Goal: Task Accomplishment & Management: Use online tool/utility

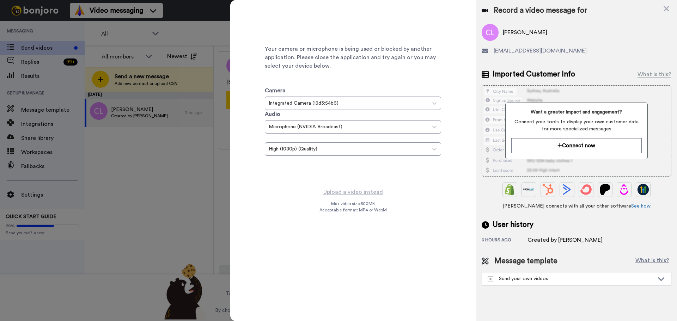
click at [117, 210] on div at bounding box center [338, 160] width 677 height 321
click at [159, 189] on div at bounding box center [338, 160] width 677 height 321
click at [668, 9] on icon at bounding box center [666, 8] width 7 height 9
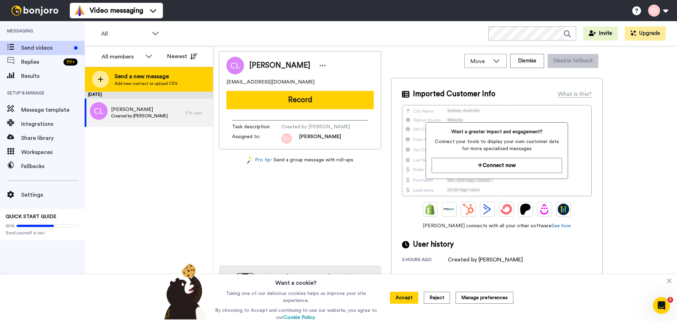
click at [95, 78] on div at bounding box center [100, 79] width 17 height 17
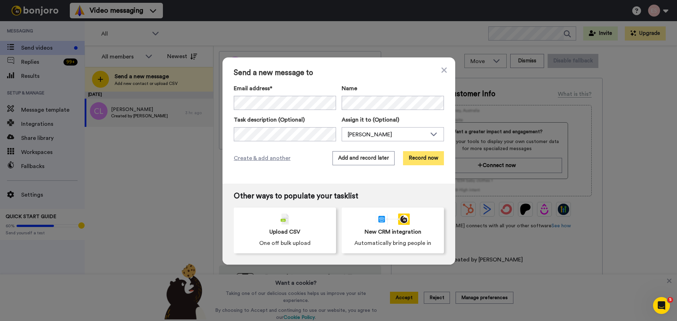
click at [414, 156] on button "Record now" at bounding box center [423, 158] width 41 height 14
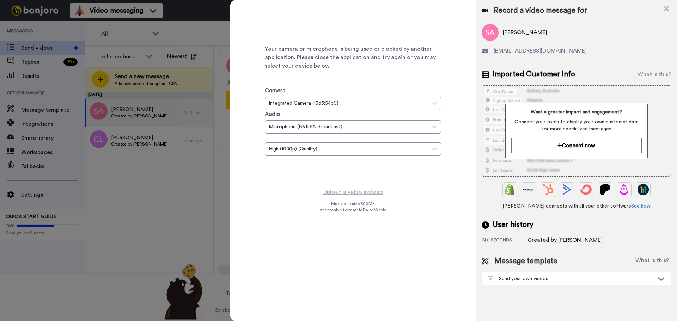
click at [208, 205] on div at bounding box center [338, 160] width 677 height 321
click at [668, 11] on icon at bounding box center [666, 8] width 7 height 9
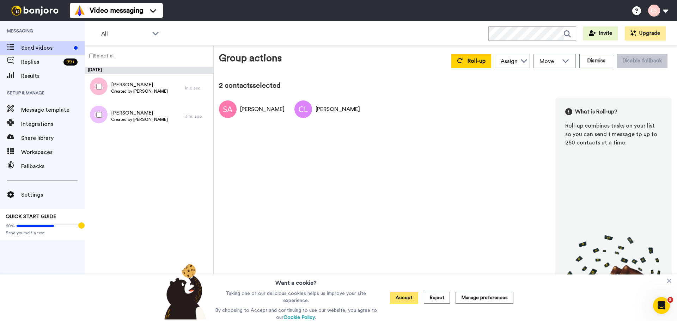
click at [408, 299] on button "Accept" at bounding box center [404, 298] width 28 height 12
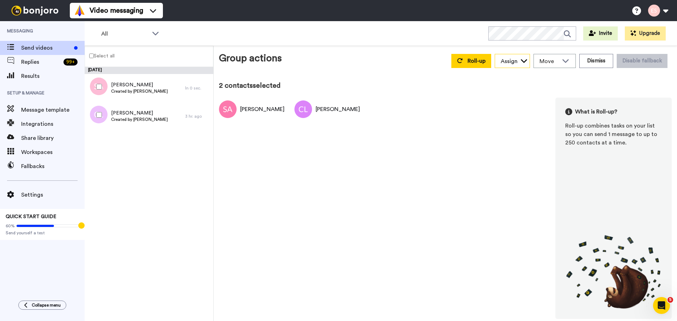
click at [513, 61] on div "Assign" at bounding box center [508, 61] width 17 height 8
click at [469, 130] on div "[PERSON_NAME] [PERSON_NAME] What is Roll-up? Roll-up combines tasks on your lis…" at bounding box center [445, 208] width 453 height 221
click at [574, 56] on div "Move" at bounding box center [555, 60] width 42 height 13
click at [468, 125] on div "[PERSON_NAME] [PERSON_NAME] What is Roll-up? Roll-up combines tasks on your lis…" at bounding box center [445, 208] width 453 height 221
click at [99, 83] on div at bounding box center [97, 86] width 25 height 25
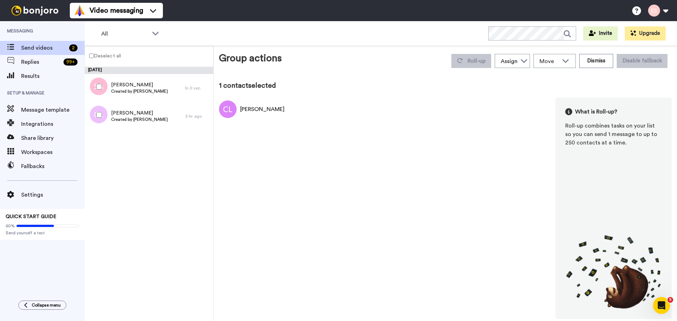
click at [100, 119] on div at bounding box center [97, 115] width 25 height 25
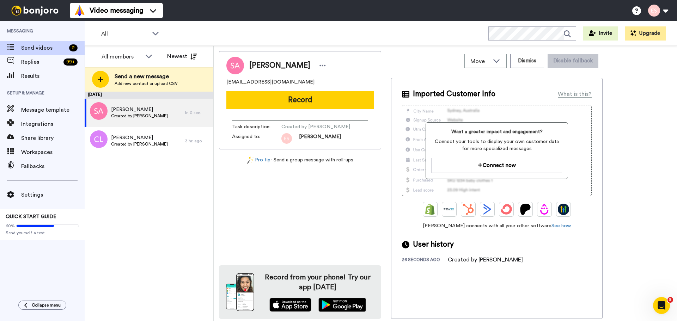
click at [210, 218] on div "[DATE] [PERSON_NAME] Created by [PERSON_NAME] In 0 sec. [PERSON_NAME] Created b…" at bounding box center [149, 206] width 129 height 229
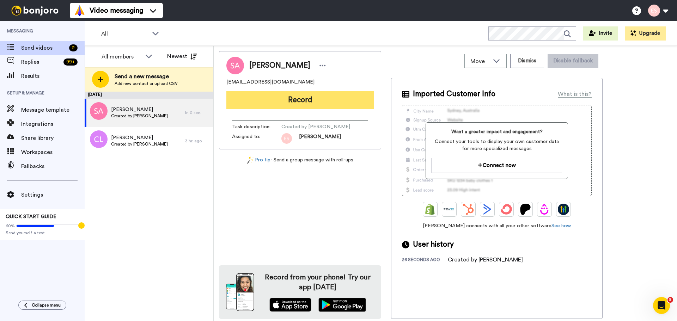
click at [309, 104] on button "Record" at bounding box center [299, 100] width 147 height 18
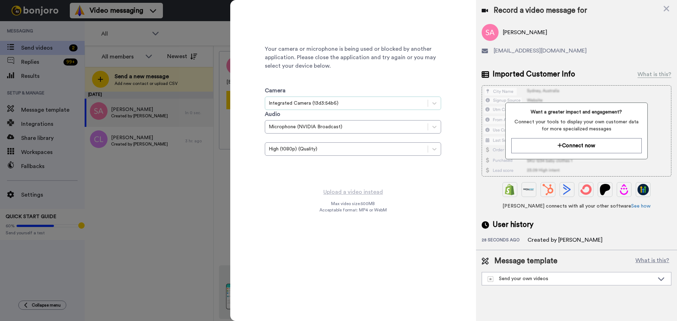
click at [316, 99] on div "Integrated Camera (13d3:54b6)" at bounding box center [346, 103] width 162 height 8
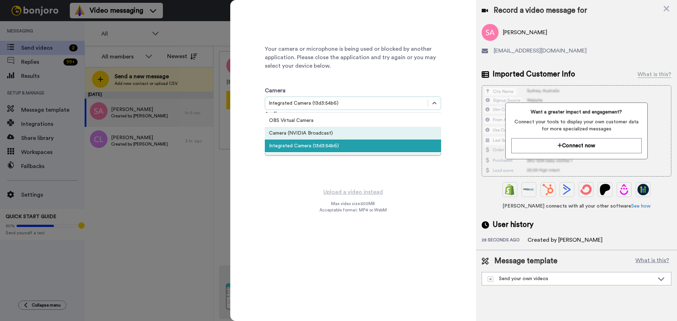
click at [153, 181] on div at bounding box center [338, 160] width 677 height 321
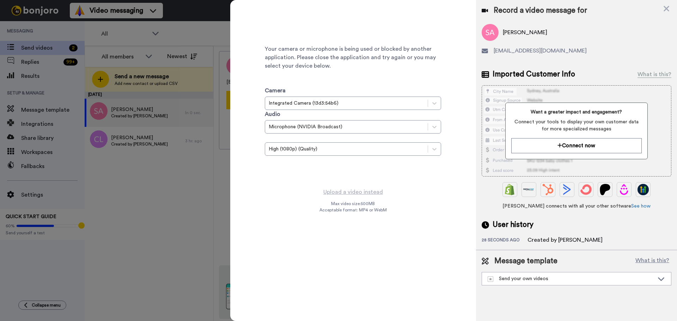
click at [145, 183] on div at bounding box center [338, 160] width 677 height 321
drag, startPoint x: 668, startPoint y: 6, endPoint x: 660, endPoint y: 13, distance: 10.0
click at [668, 6] on icon at bounding box center [666, 9] width 6 height 6
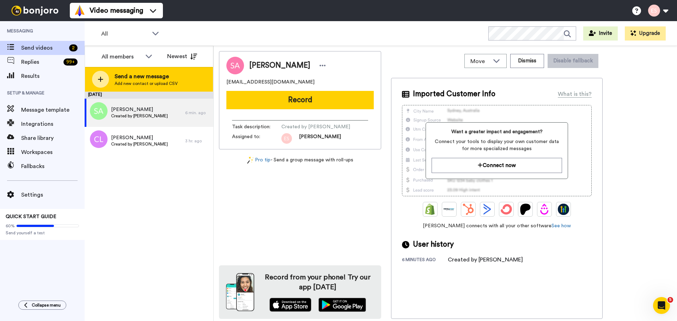
click at [108, 76] on div at bounding box center [100, 79] width 17 height 17
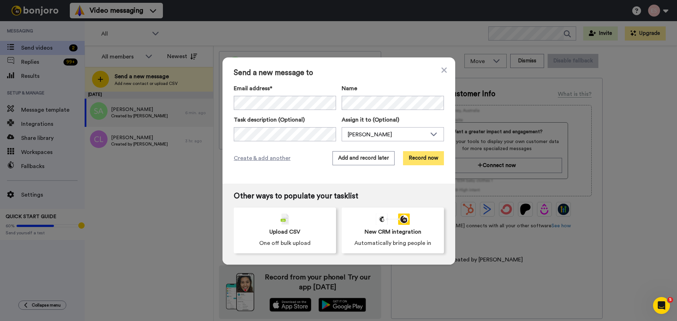
click at [413, 154] on button "Record now" at bounding box center [423, 158] width 41 height 14
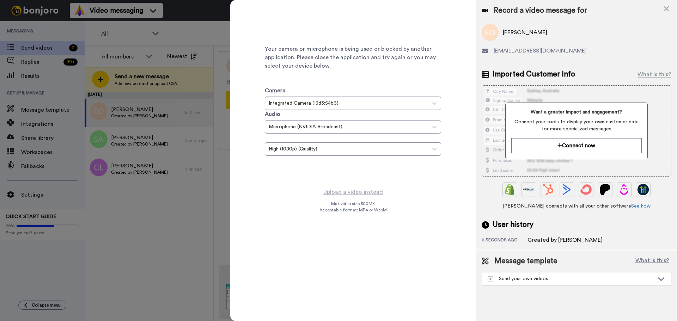
click at [191, 223] on div at bounding box center [338, 160] width 677 height 321
click at [160, 223] on div at bounding box center [338, 160] width 677 height 321
click at [180, 63] on div at bounding box center [338, 160] width 677 height 321
click at [665, 10] on icon at bounding box center [666, 9] width 6 height 6
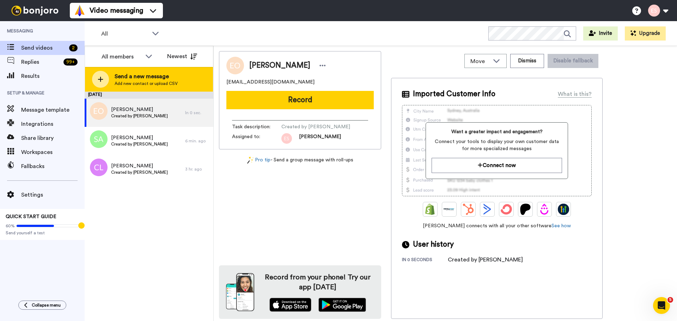
click at [103, 84] on div at bounding box center [100, 79] width 17 height 17
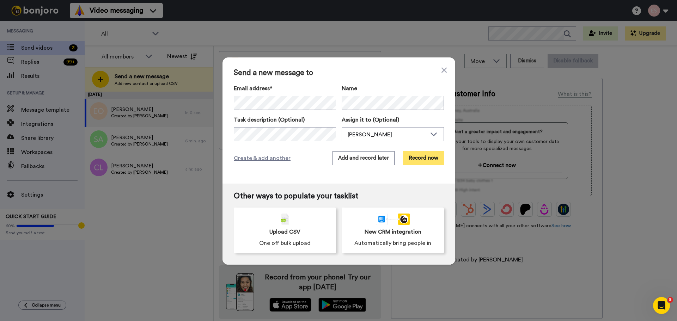
click at [415, 154] on button "Record now" at bounding box center [423, 158] width 41 height 14
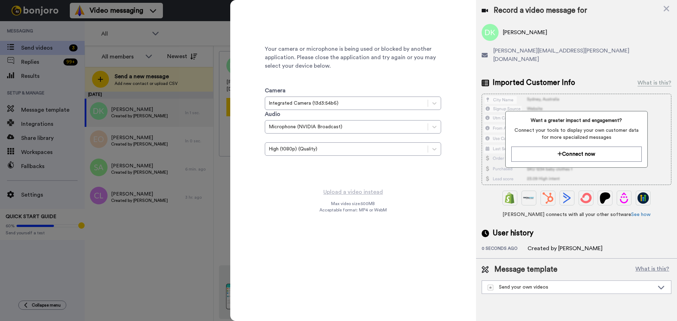
click at [192, 198] on div at bounding box center [338, 160] width 677 height 321
click at [668, 7] on icon at bounding box center [666, 9] width 6 height 6
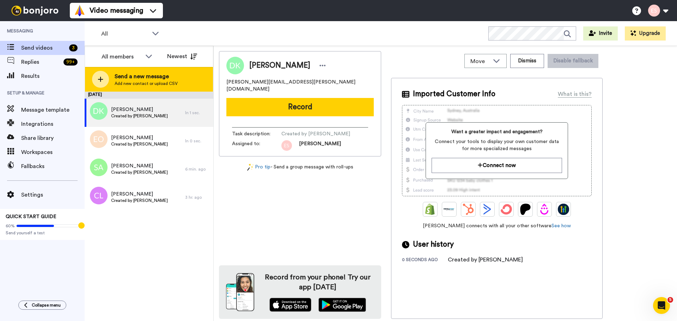
click at [103, 81] on icon at bounding box center [101, 79] width 6 height 6
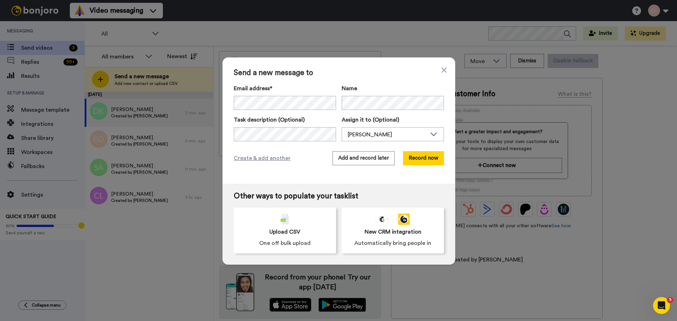
click at [378, 112] on div "Email address* No search result for ‘ [EMAIL_ADDRESS][DOMAIN_NAME] ’ Name Task …" at bounding box center [339, 112] width 210 height 57
click at [418, 159] on button "Record now" at bounding box center [423, 158] width 41 height 14
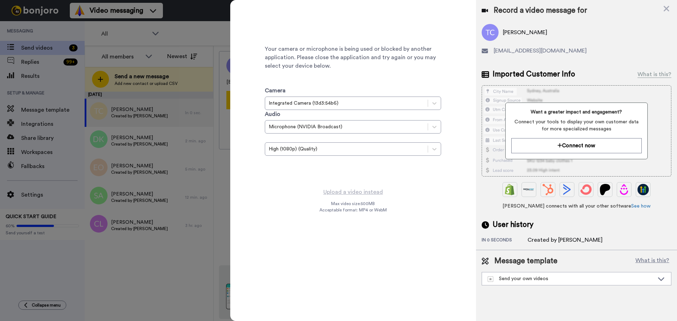
click at [184, 262] on div at bounding box center [338, 160] width 677 height 321
click at [171, 261] on div at bounding box center [338, 160] width 677 height 321
click at [124, 33] on div at bounding box center [338, 160] width 677 height 321
click at [667, 9] on icon at bounding box center [666, 9] width 6 height 6
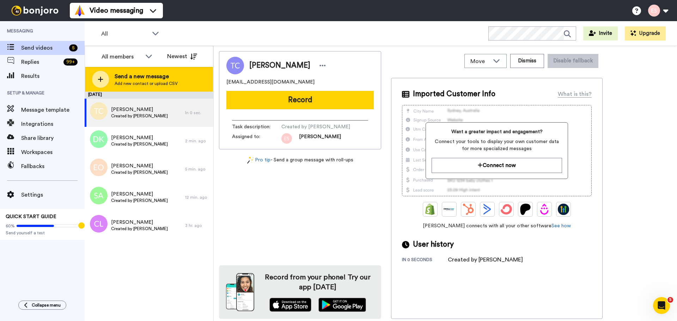
click at [106, 79] on div at bounding box center [100, 79] width 17 height 17
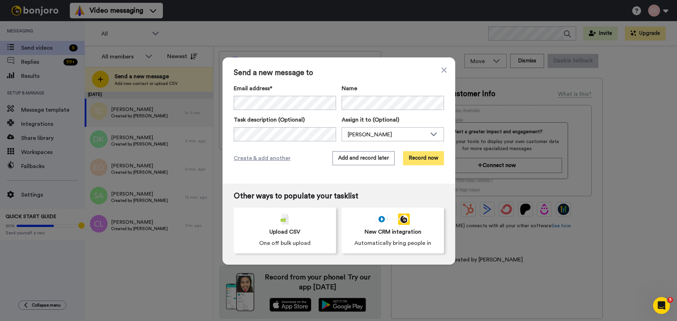
click at [413, 153] on button "Record now" at bounding box center [423, 158] width 41 height 14
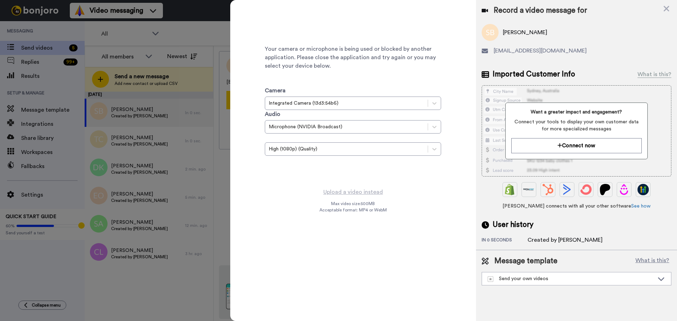
click at [205, 189] on div at bounding box center [338, 160] width 677 height 321
click at [669, 9] on icon at bounding box center [666, 8] width 7 height 9
